Goal: Find specific page/section: Find specific page/section

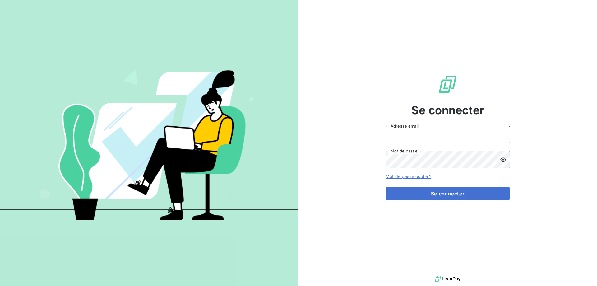
click at [413, 135] on input "Adresse email" at bounding box center [448, 134] width 124 height 17
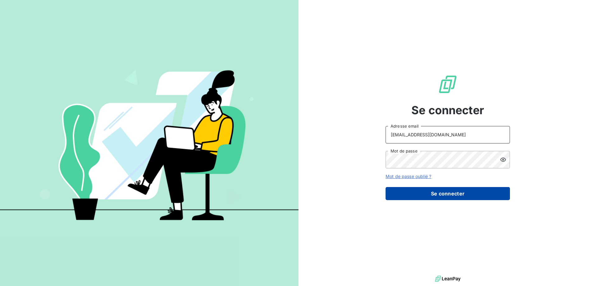
type input "clientsromibretagne@monier-environnement.com"
click at [420, 195] on button "Se connecter" at bounding box center [448, 193] width 124 height 13
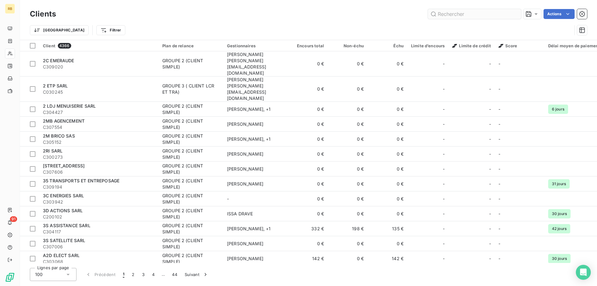
click at [465, 18] on input "text" at bounding box center [474, 14] width 93 height 10
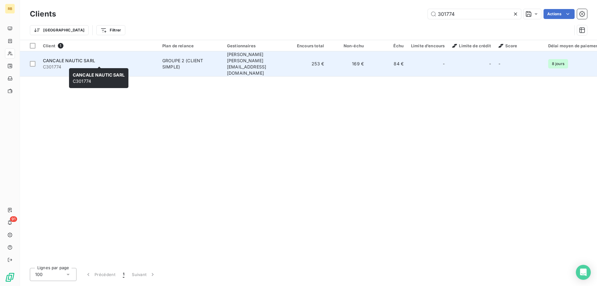
type input "301774"
click at [57, 64] on span "C301774" at bounding box center [99, 67] width 112 height 6
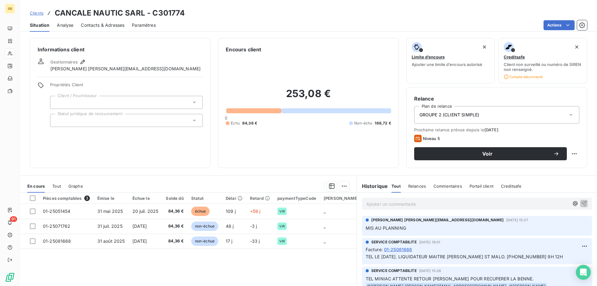
scroll to position [32, 0]
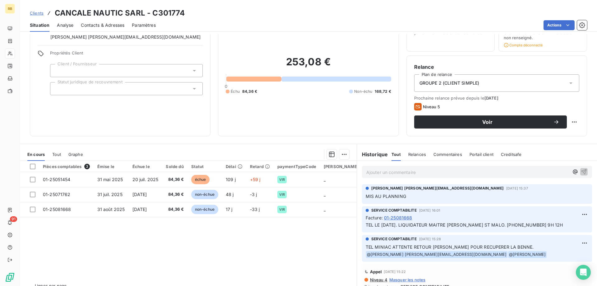
click at [414, 173] on p "Ajouter un commentaire ﻿" at bounding box center [467, 172] width 203 height 8
click at [416, 173] on p "Mail envoyé à" at bounding box center [467, 171] width 203 height 7
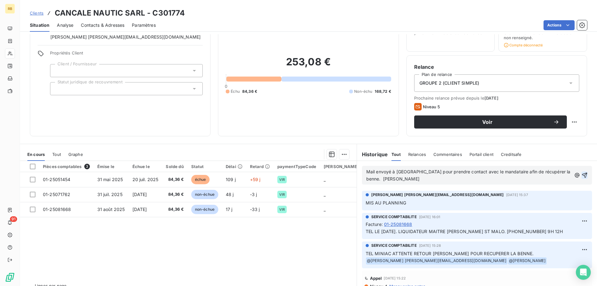
click at [585, 178] on icon "button" at bounding box center [585, 175] width 6 height 6
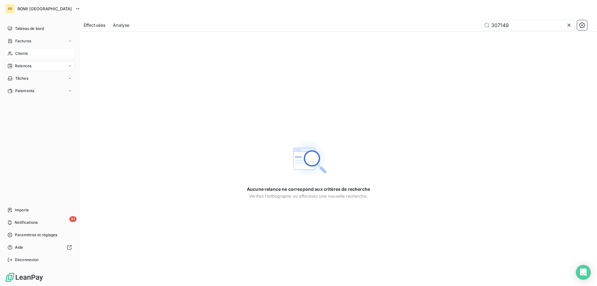
click at [8, 53] on icon at bounding box center [9, 53] width 5 height 5
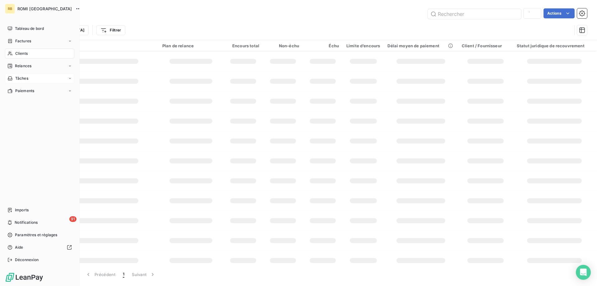
type input "301774"
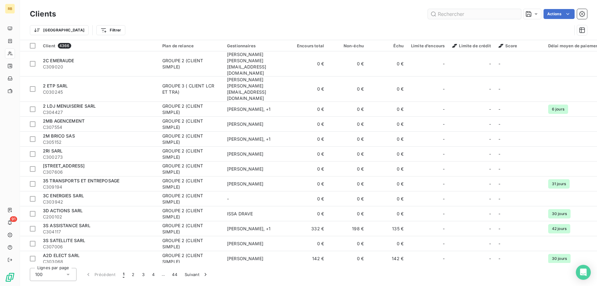
click at [447, 11] on input "text" at bounding box center [474, 14] width 93 height 10
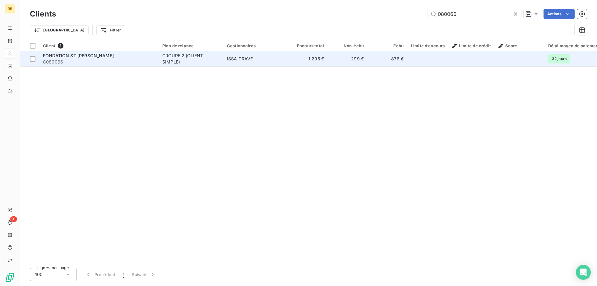
type input "080066"
click at [86, 53] on div "FONDATION ST [PERSON_NAME]" at bounding box center [99, 56] width 112 height 6
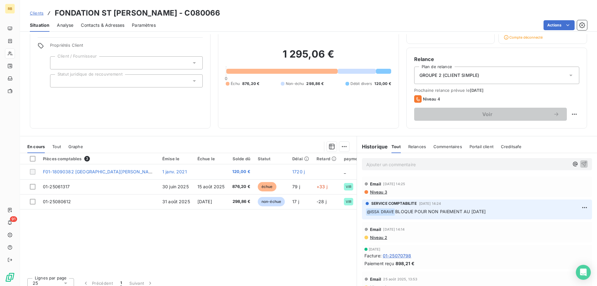
scroll to position [45, 0]
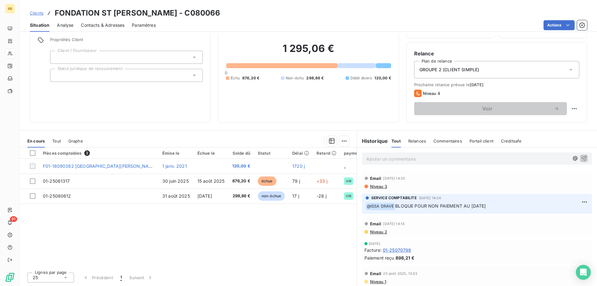
click at [377, 188] on span "Niveau 3" at bounding box center [379, 186] width 18 height 5
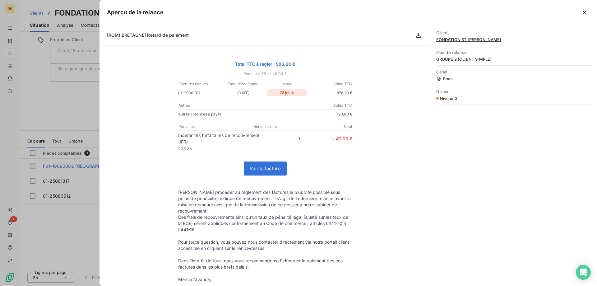
scroll to position [82, 0]
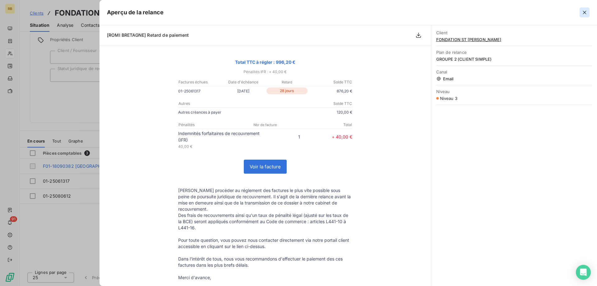
click at [587, 10] on icon "button" at bounding box center [585, 12] width 6 height 6
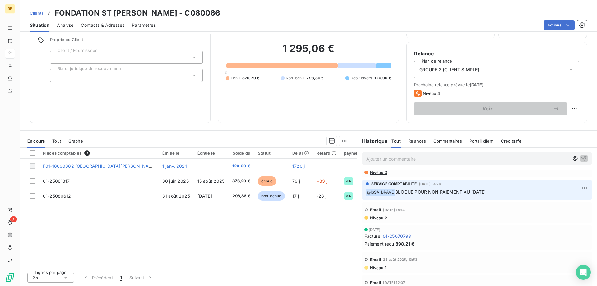
scroll to position [0, 0]
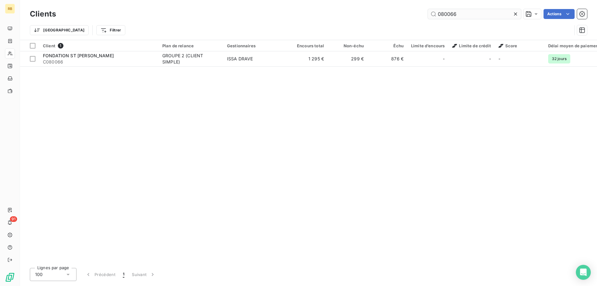
drag, startPoint x: 464, startPoint y: 13, endPoint x: 376, endPoint y: 13, distance: 88.6
click at [428, 13] on input "080066" at bounding box center [474, 14] width 93 height 10
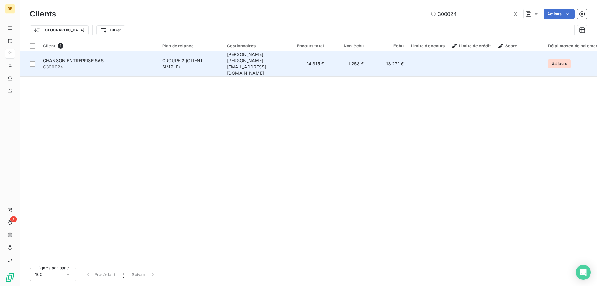
type input "300024"
click at [150, 58] on div "CHANSON ENTREPRISE SAS" at bounding box center [99, 61] width 112 height 6
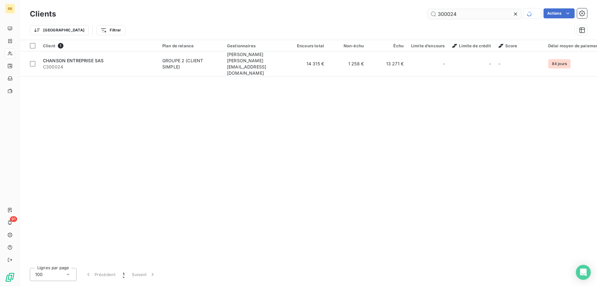
drag, startPoint x: 459, startPoint y: 16, endPoint x: 400, endPoint y: 16, distance: 59.7
click at [428, 16] on input "300024" at bounding box center [474, 14] width 93 height 10
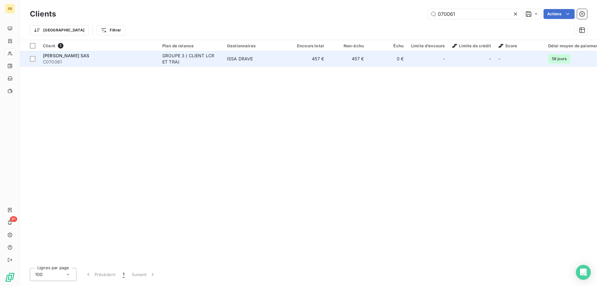
type input "070061"
click at [180, 58] on div "GROUPE 3 ( CLIENT LCR ET TRA)" at bounding box center [190, 59] width 57 height 12
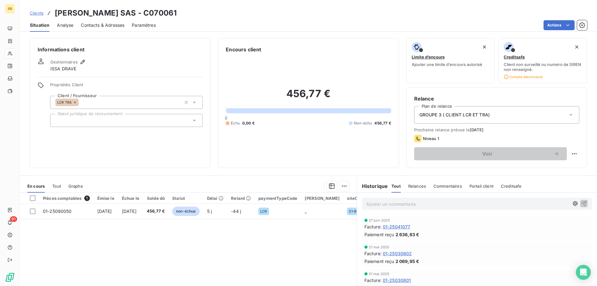
click at [386, 207] on p "Ajouter un commentaire ﻿" at bounding box center [467, 204] width 203 height 8
click at [407, 203] on p "Ajouter un commentaire ﻿" at bounding box center [467, 204] width 203 height 8
click at [411, 201] on p "Fact 01-25090050" at bounding box center [467, 203] width 203 height 7
click at [488, 202] on p "Fact 01-25090050, à facturer sur la société GCA" at bounding box center [467, 203] width 203 height 7
click at [411, 204] on span "Fact 01-25090050, à facturer sur la société GCA," at bounding box center [417, 203] width 103 height 5
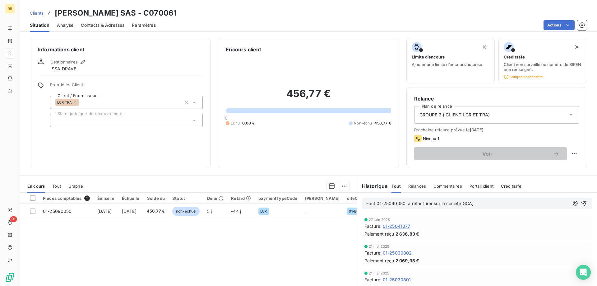
click at [404, 202] on span "Fact 01-25090050, à refacturer sur la société GCA," at bounding box center [419, 203] width 107 height 5
click at [526, 206] on p "Fact 01-25090050 faire Avoir, à refacturer sur la société GCA," at bounding box center [467, 203] width 203 height 7
